Goal: Task Accomplishment & Management: Use online tool/utility

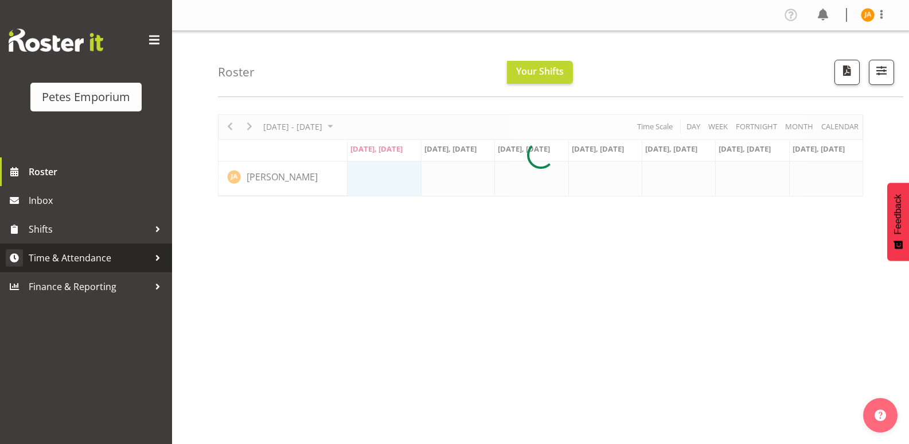
click at [99, 266] on span "Time & Attendance" at bounding box center [89, 257] width 121 height 17
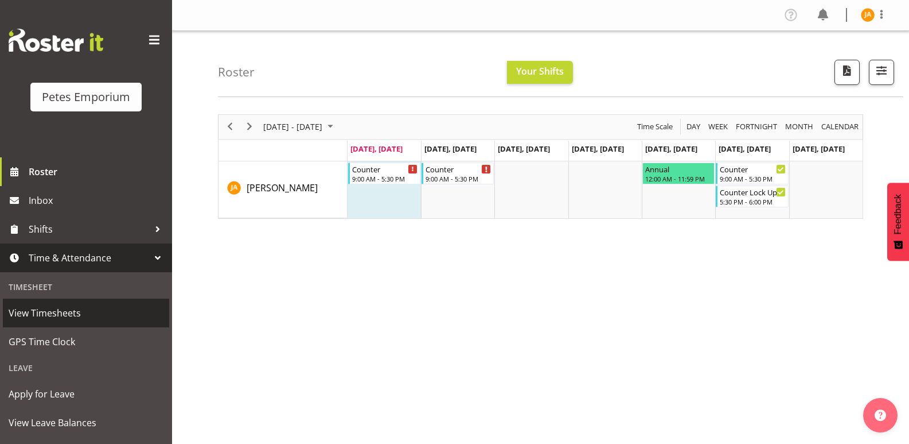
click at [70, 306] on span "View Timesheets" at bounding box center [86, 312] width 155 height 17
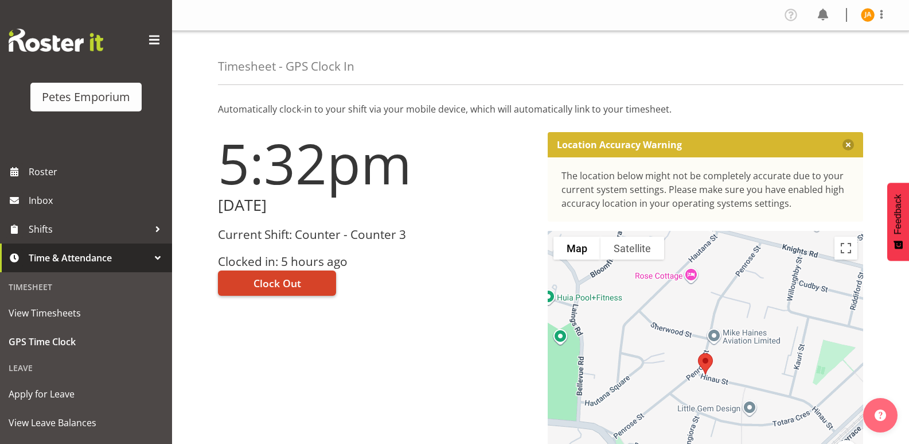
click at [299, 286] on span "Clock Out" at bounding box center [278, 282] width 48 height 15
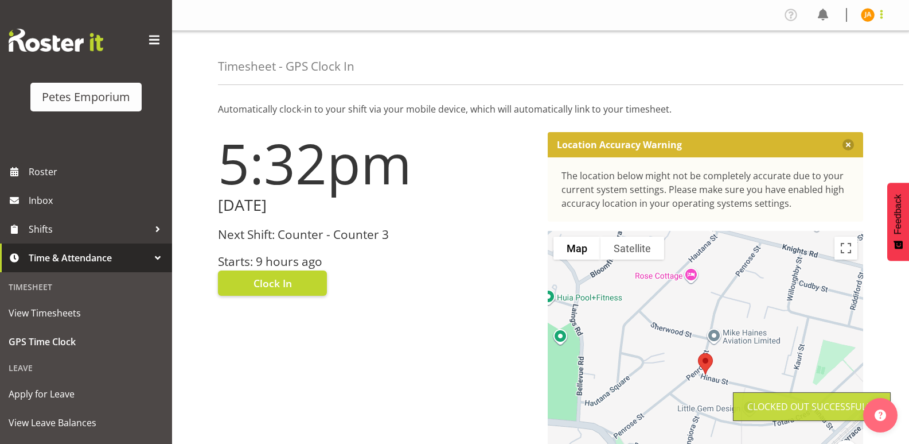
click at [876, 14] on span at bounding box center [882, 14] width 14 height 14
click at [829, 61] on link "Log Out" at bounding box center [834, 60] width 110 height 21
